Goal: Information Seeking & Learning: Learn about a topic

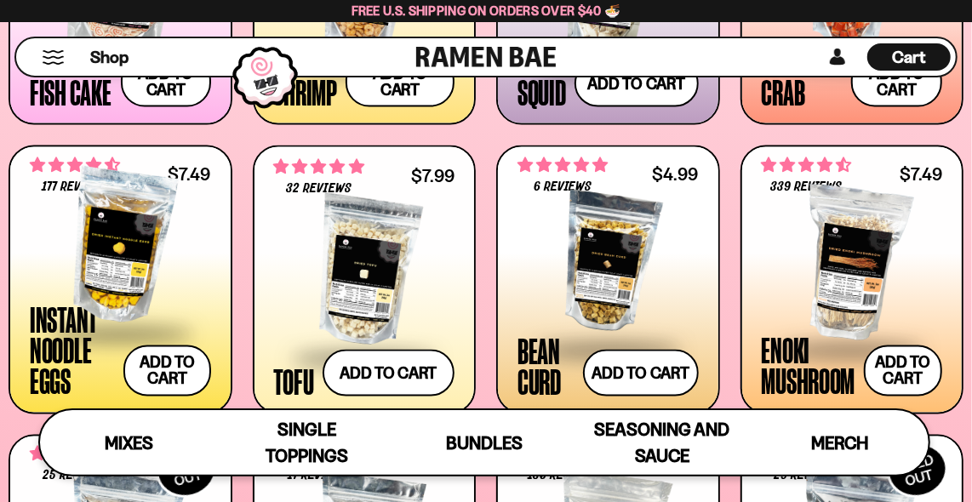
scroll to position [1485, 0]
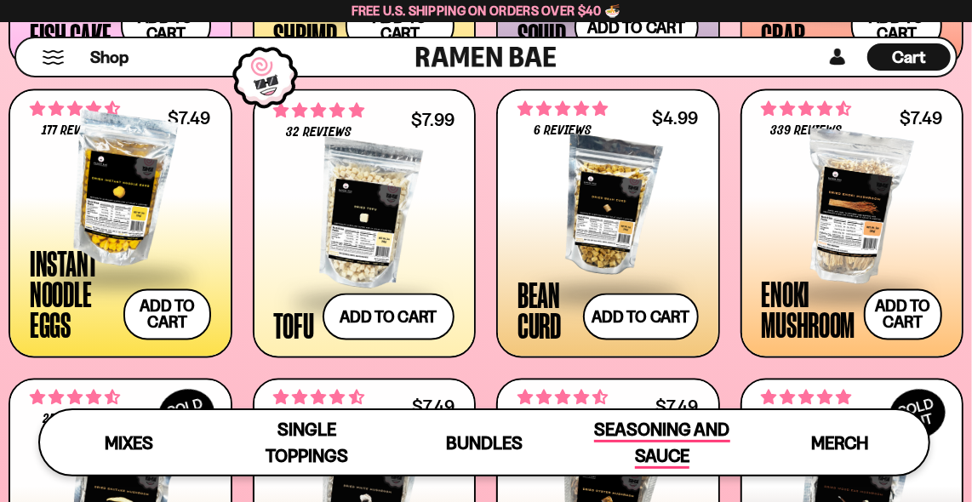
click at [674, 427] on span "Seasoning and Sauce" at bounding box center [661, 444] width 135 height 50
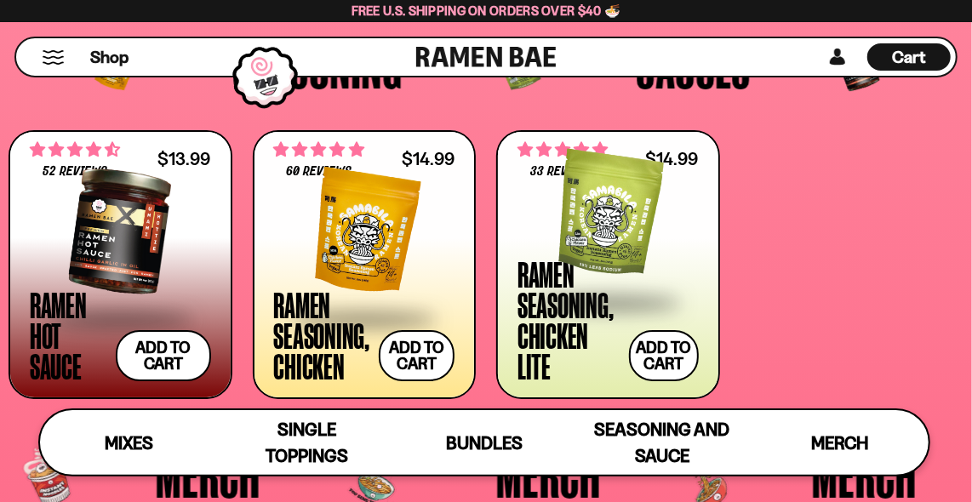
scroll to position [3186, 0]
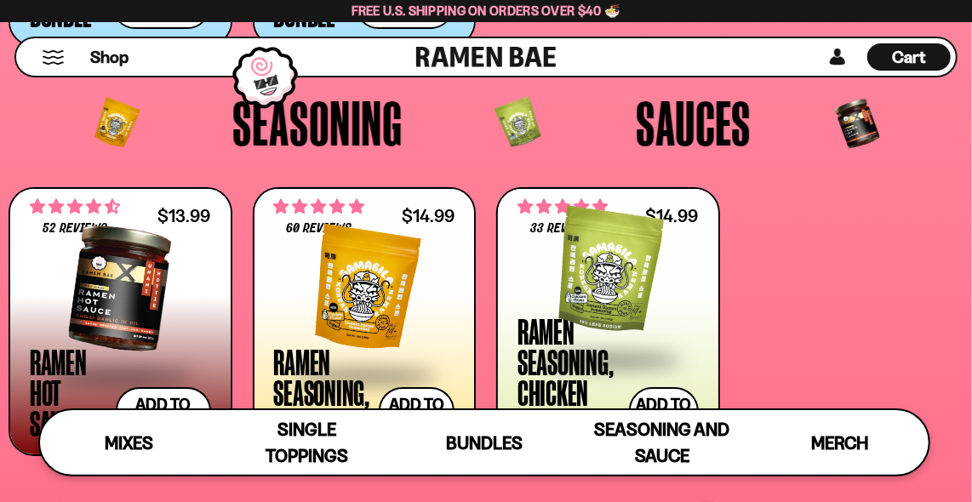
click at [100, 301] on div at bounding box center [120, 289] width 181 height 170
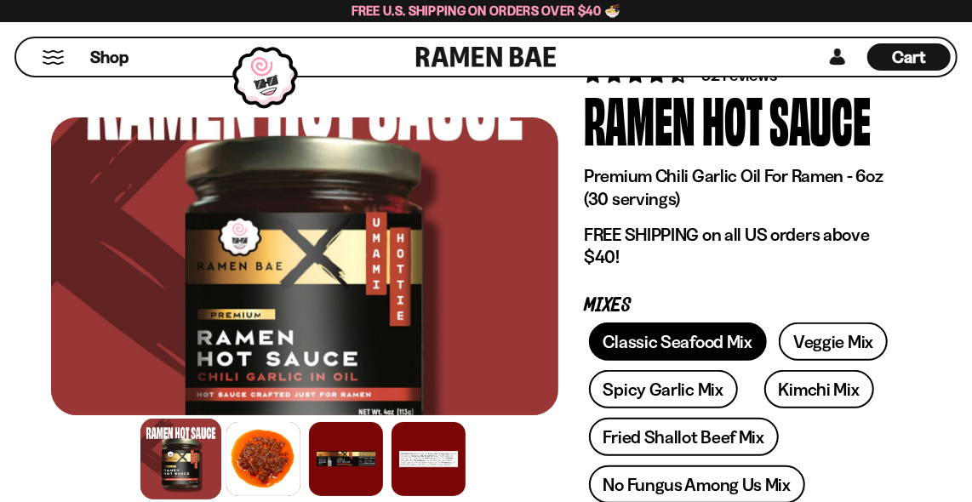
scroll to position [169, 0]
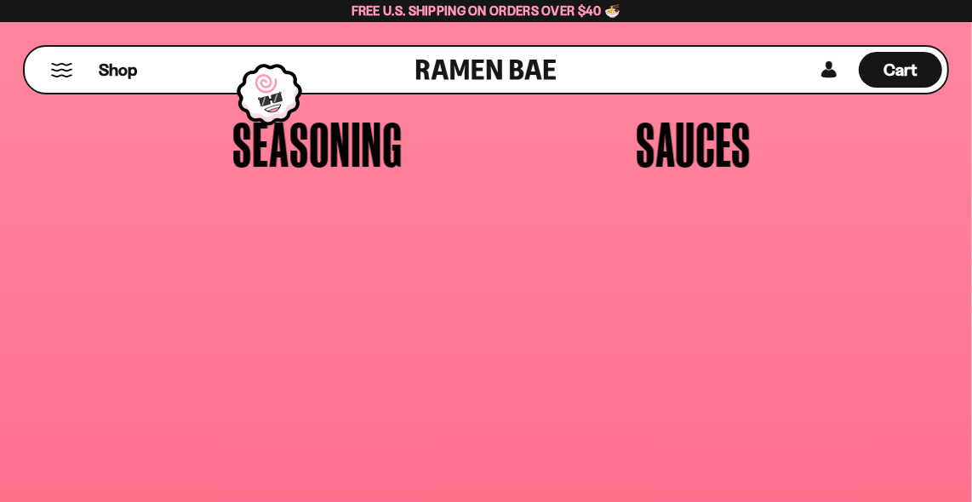
scroll to position [3166, 0]
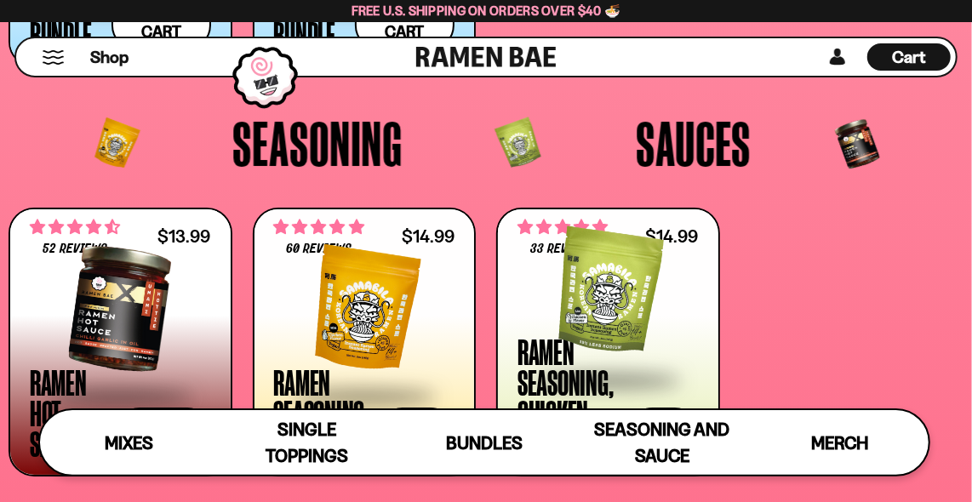
click at [364, 304] on div at bounding box center [364, 309] width 181 height 170
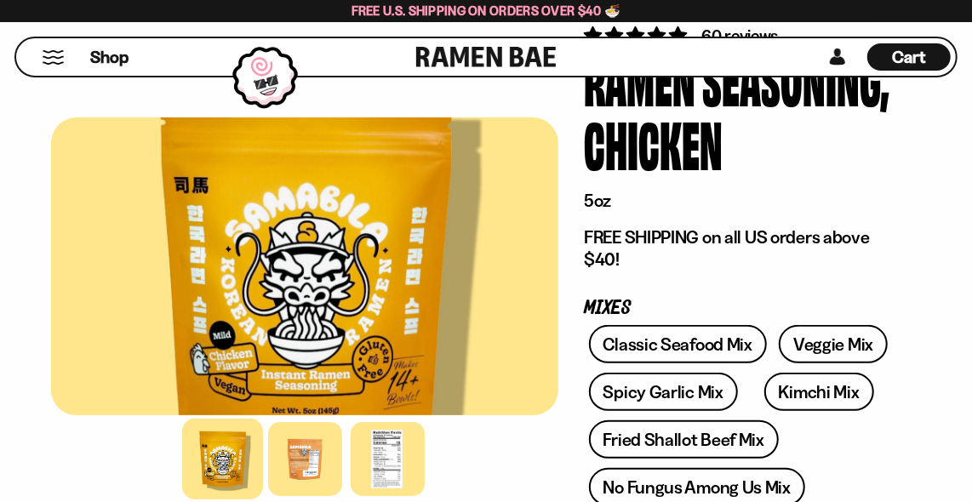
scroll to position [169, 0]
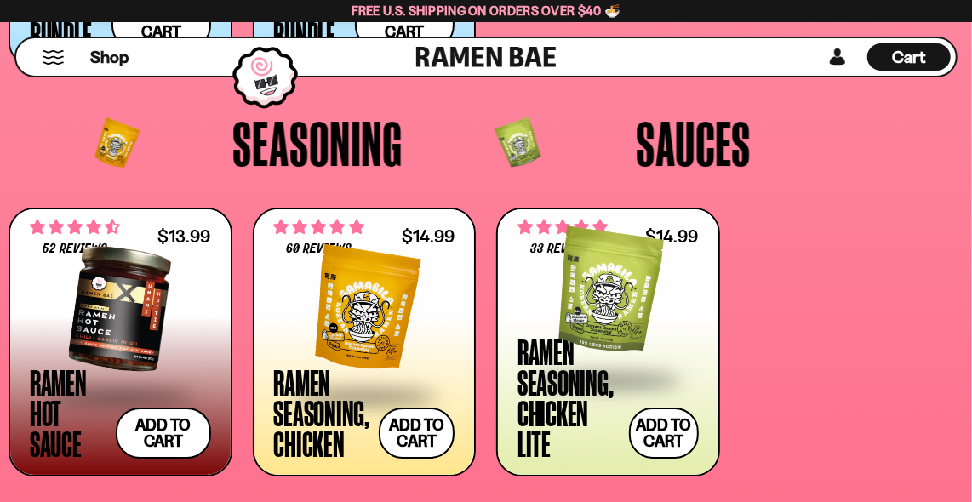
scroll to position [3145, 0]
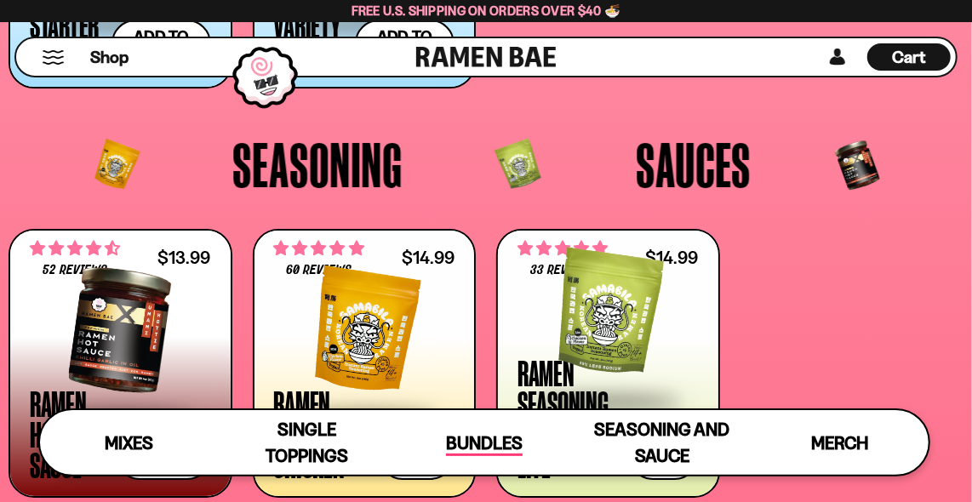
click at [490, 438] on span "Bundles" at bounding box center [484, 445] width 77 height 24
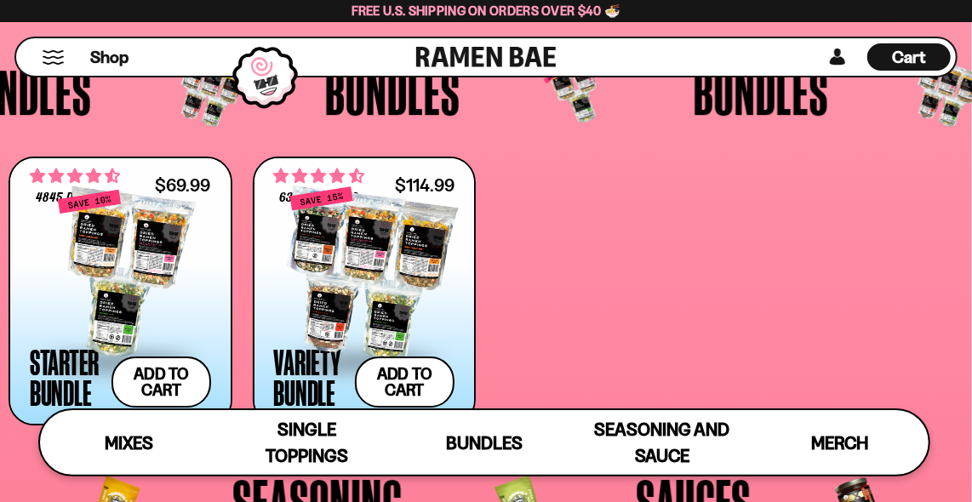
scroll to position [2834, 0]
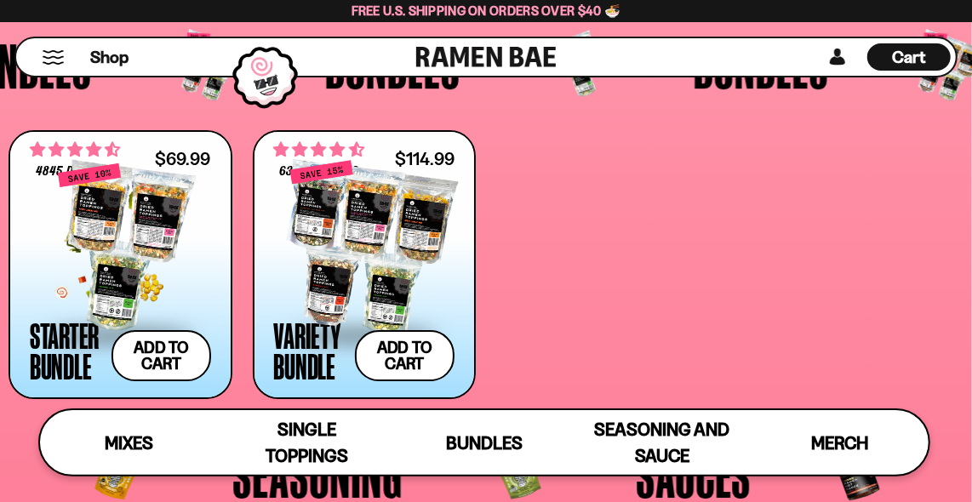
click at [135, 273] on div at bounding box center [120, 248] width 181 height 170
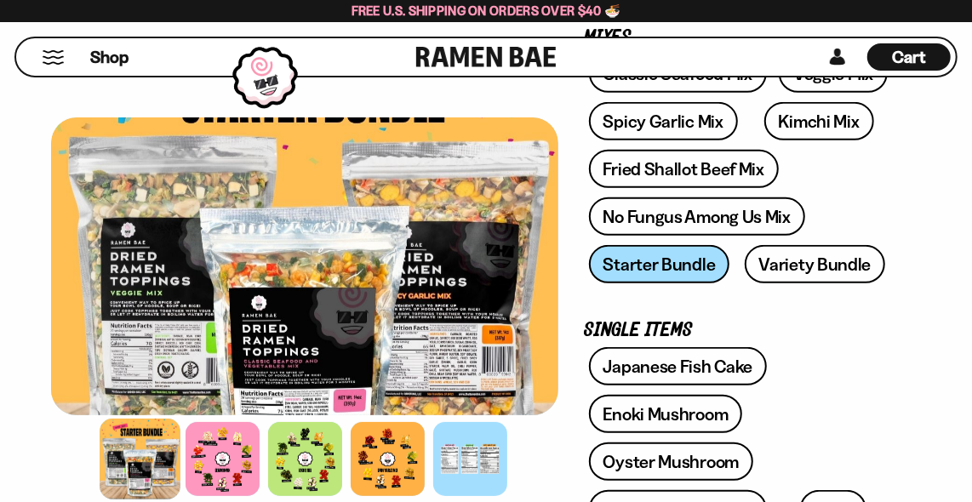
scroll to position [340, 0]
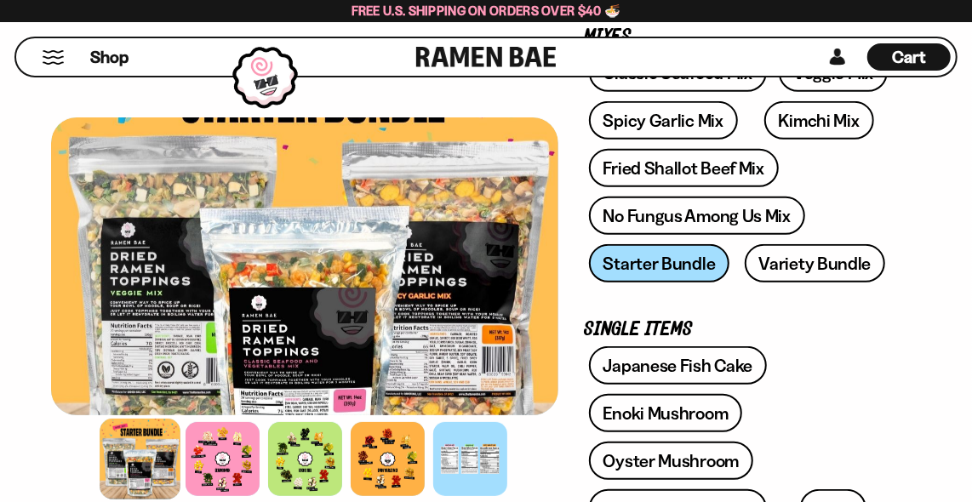
click at [651, 266] on div "Classic Seafood Mix Veggie Mix Spicy Garlic Mix Kimchi Mix Fried Shallot Beef M…" at bounding box center [740, 173] width 312 height 238
